Goal: Information Seeking & Learning: Learn about a topic

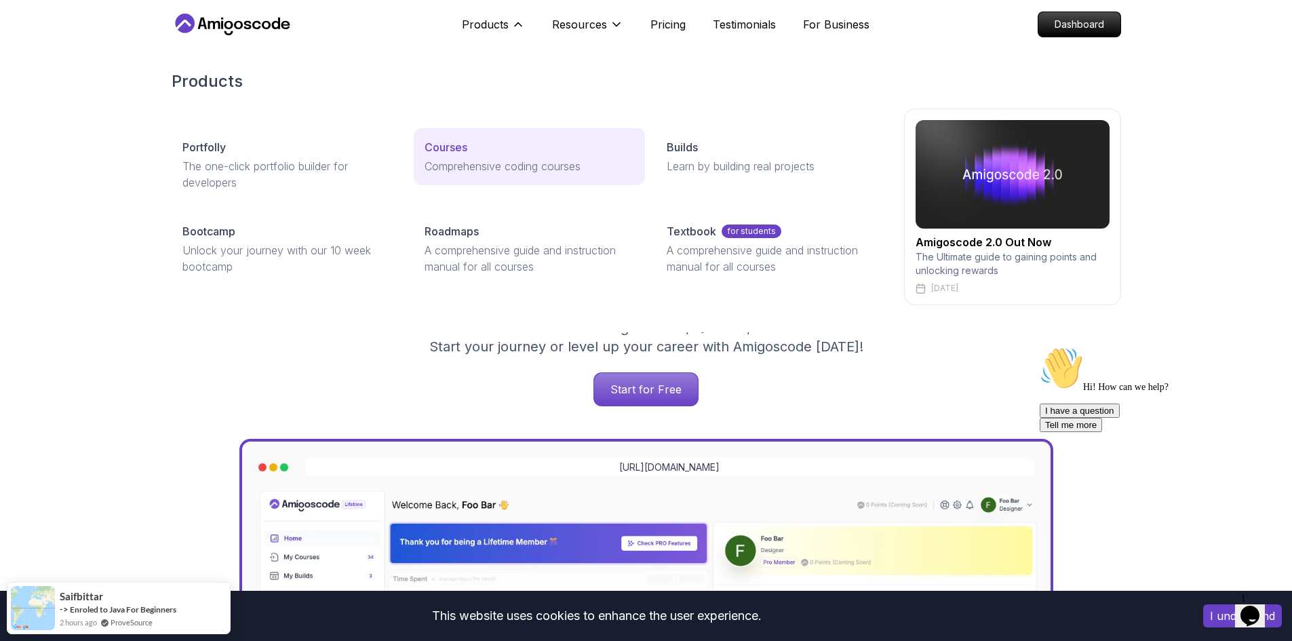
click at [463, 182] on link "Courses Comprehensive coding courses" at bounding box center [529, 156] width 231 height 57
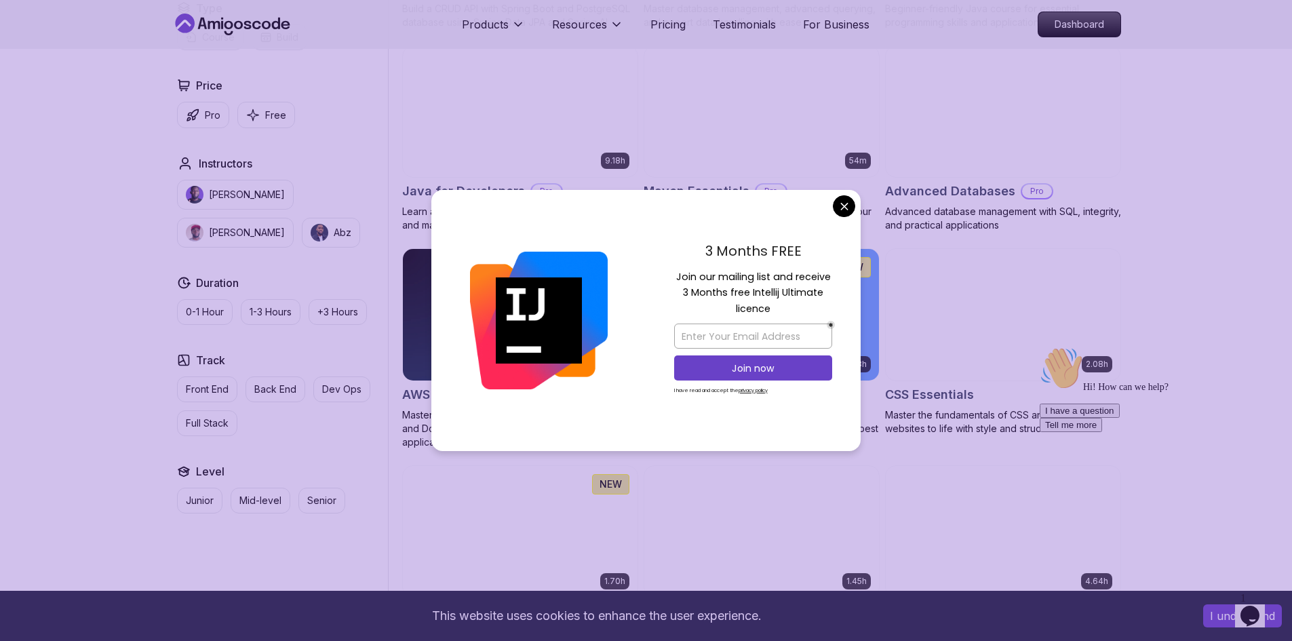
scroll to position [881, 0]
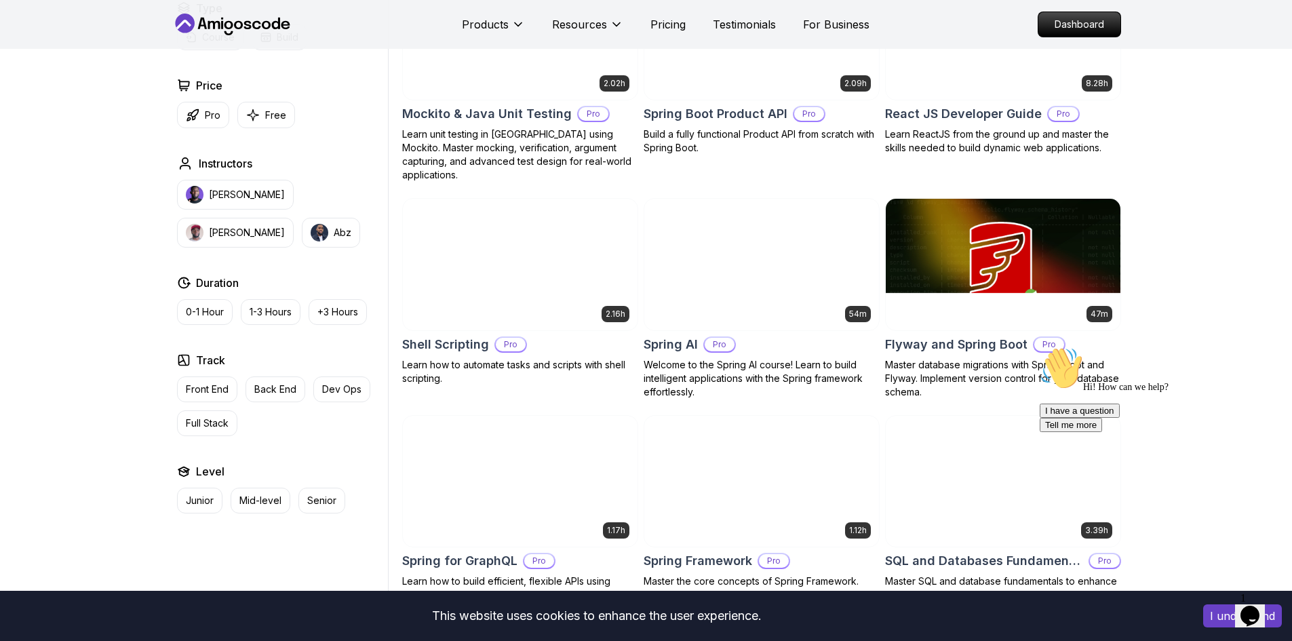
scroll to position [3051, 0]
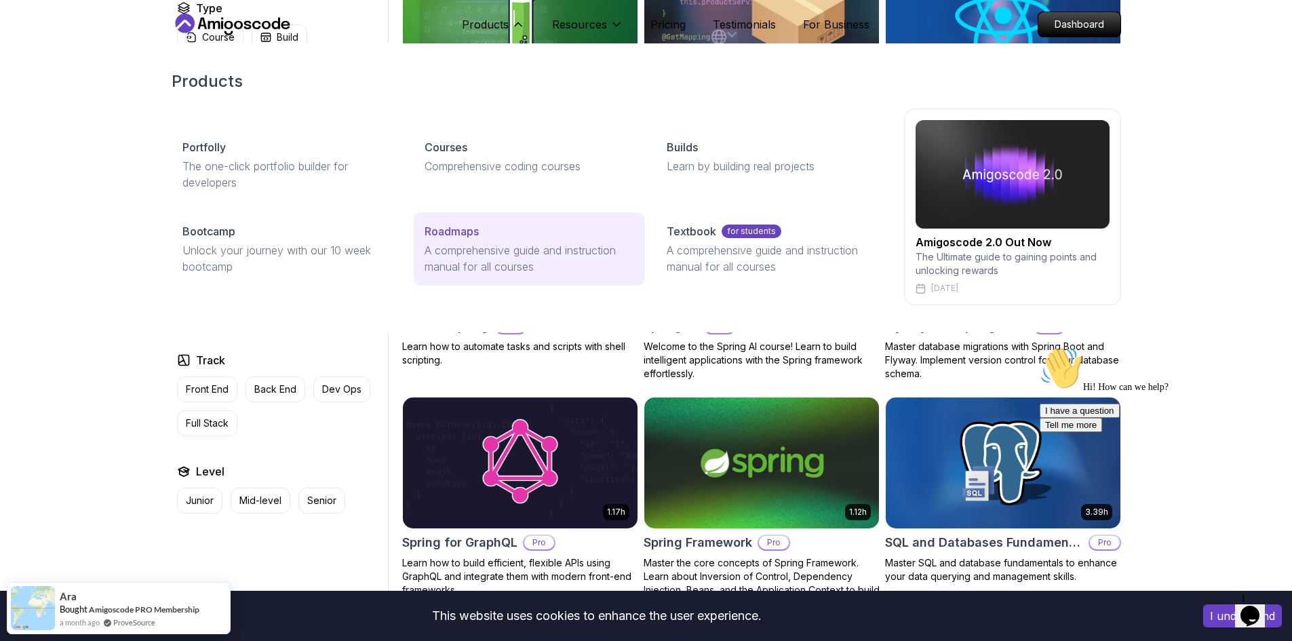
click at [430, 254] on p "A comprehensive guide and instruction manual for all courses" at bounding box center [529, 258] width 210 height 33
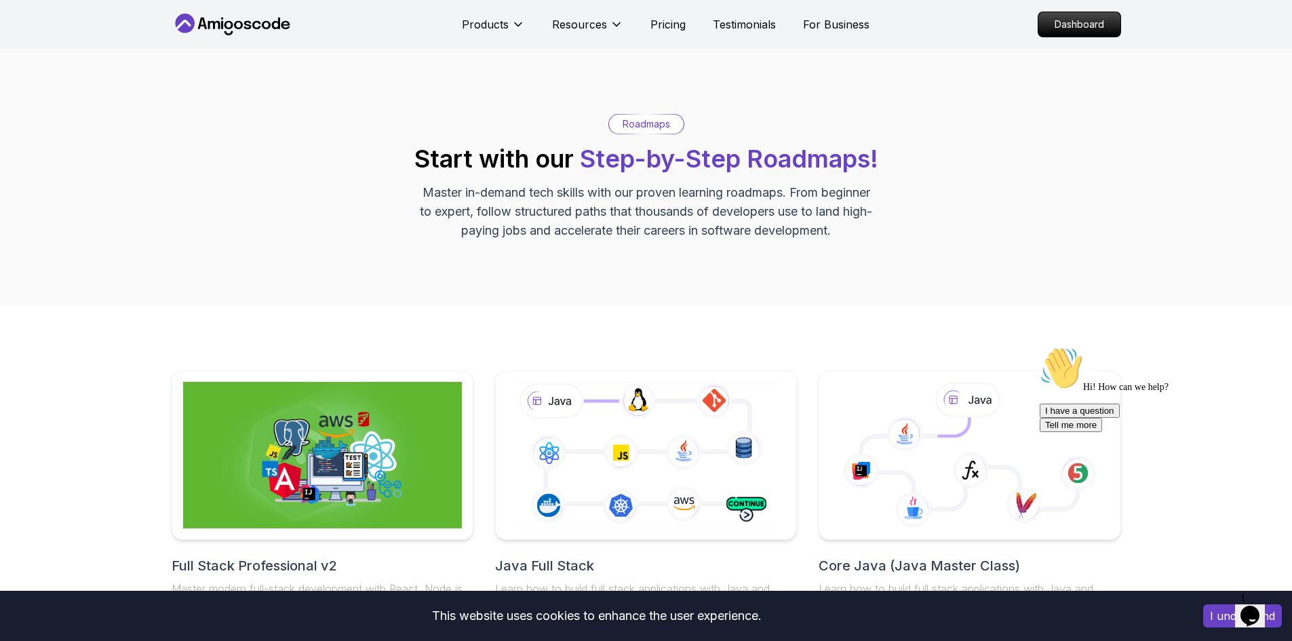
scroll to position [339, 0]
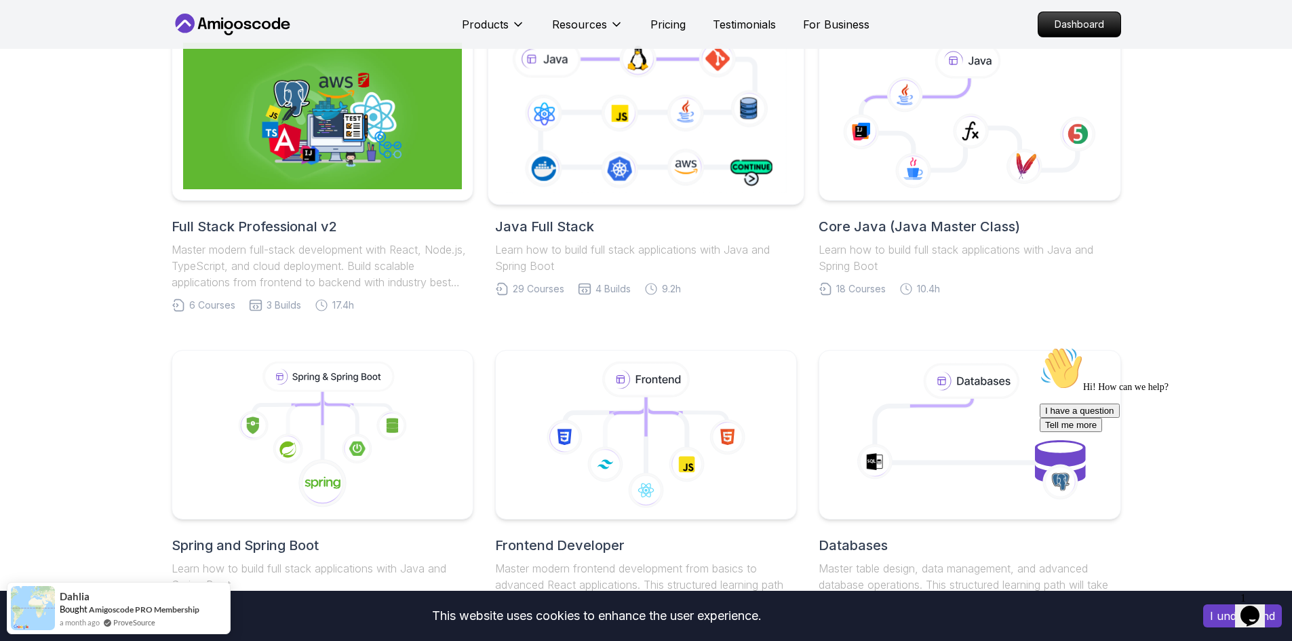
click at [638, 161] on icon at bounding box center [645, 115] width 287 height 159
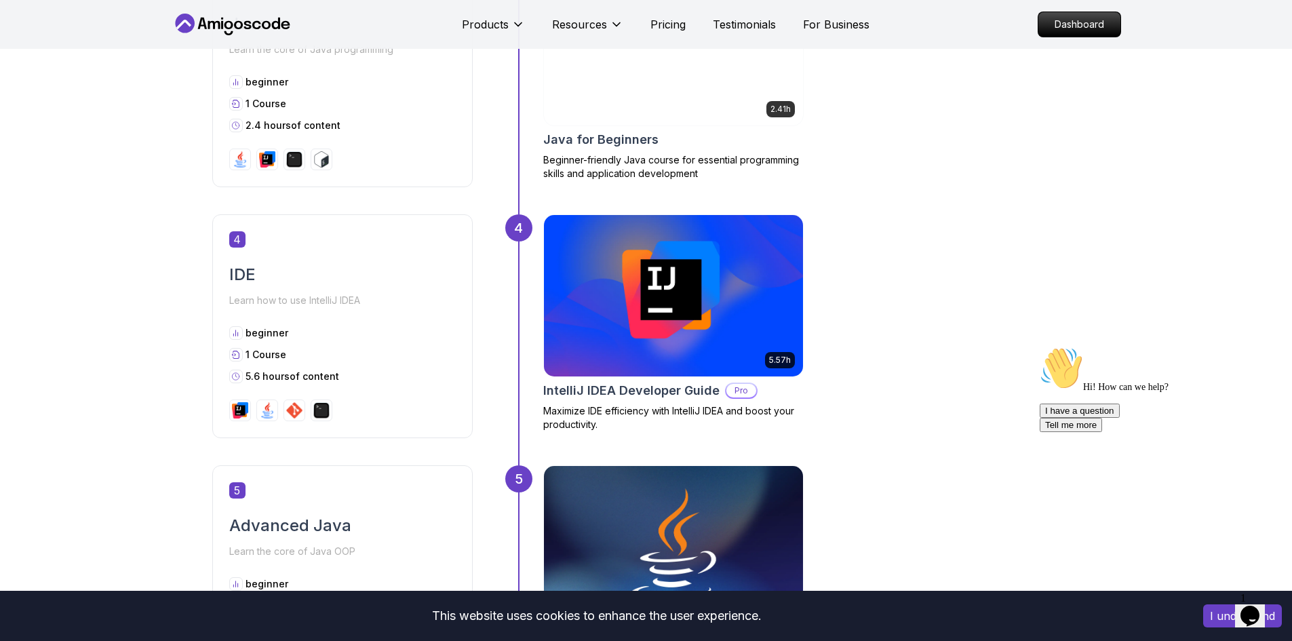
scroll to position [1424, 0]
